Goal: Check status: Check status

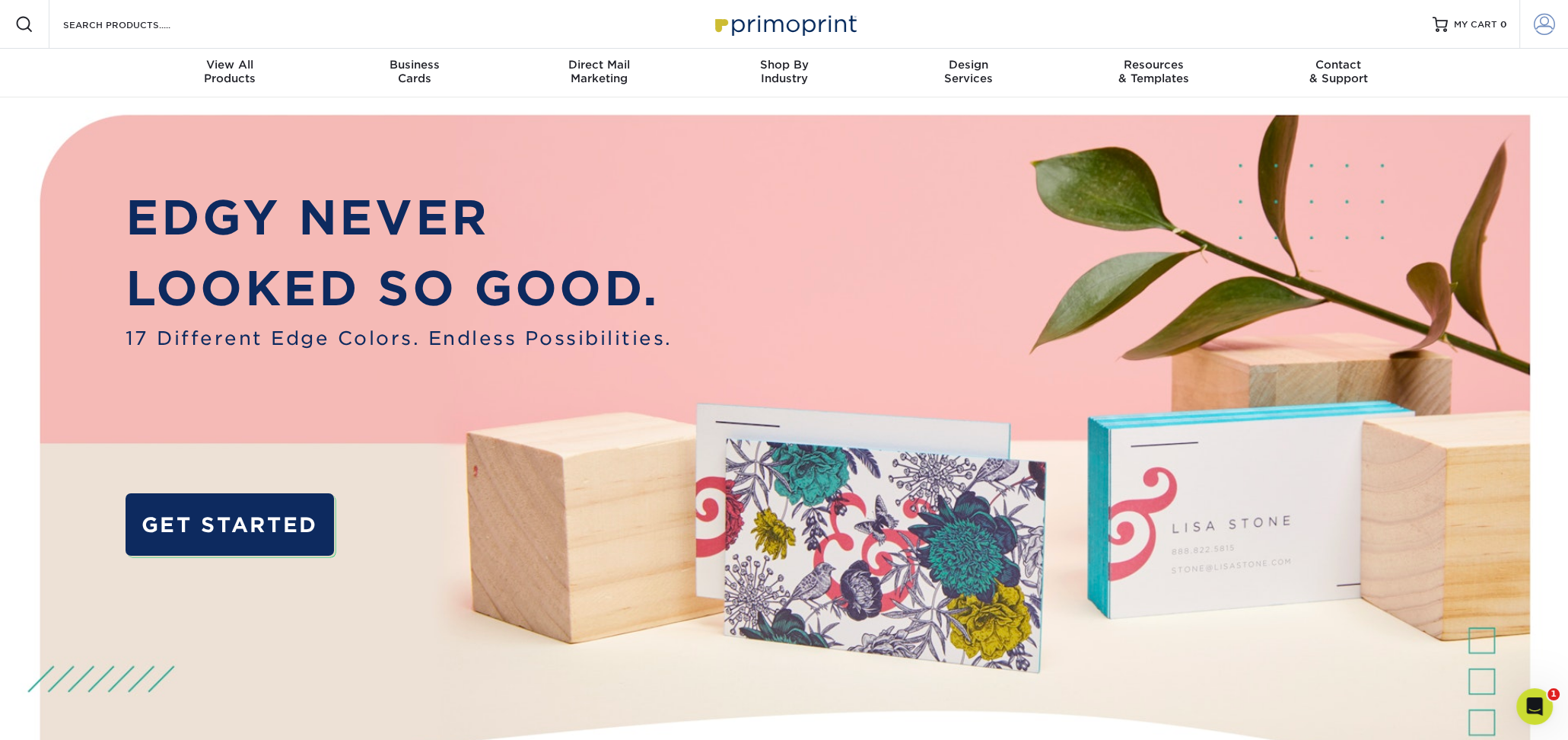
click at [1534, 19] on span at bounding box center [1545, 24] width 21 height 21
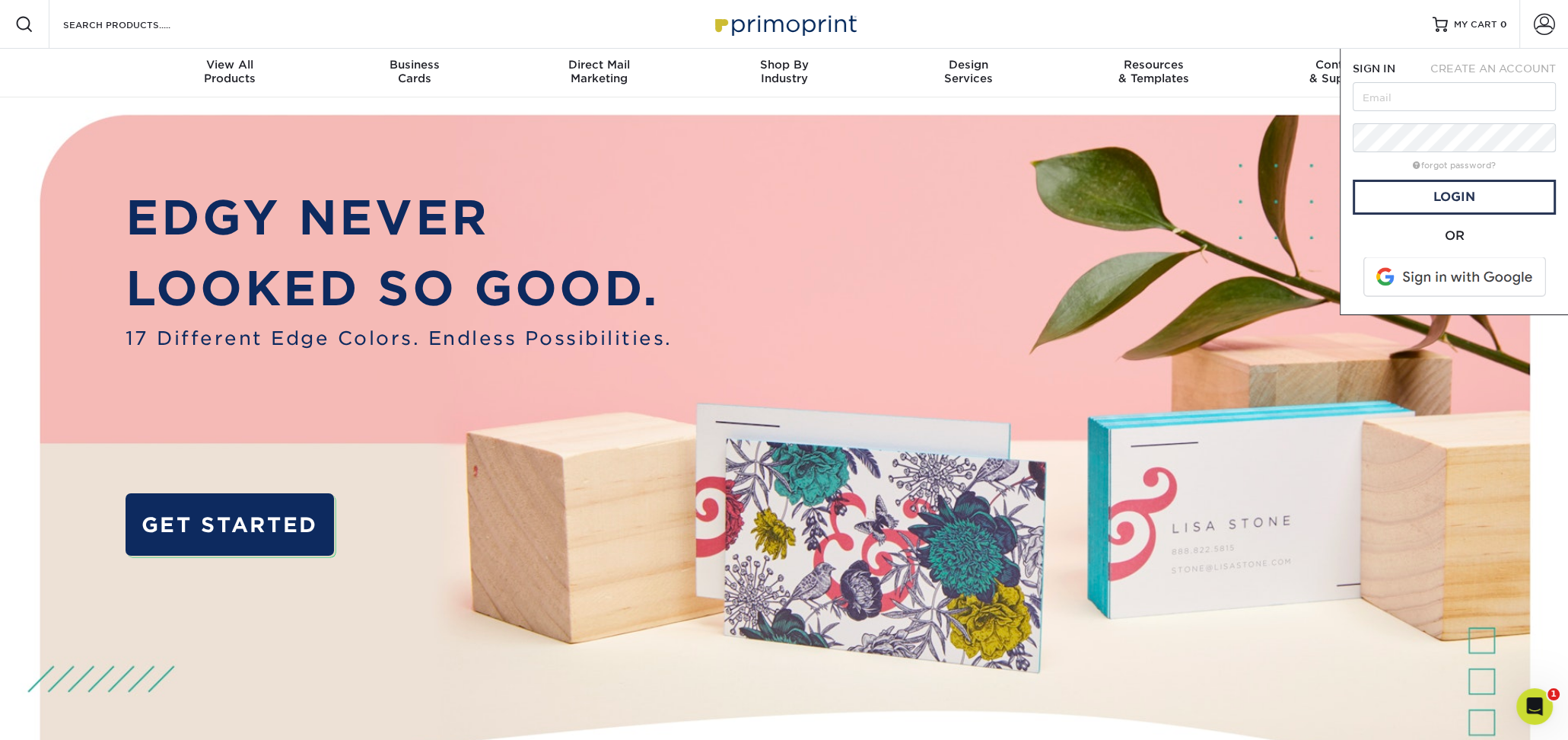
click at [1444, 284] on span at bounding box center [1456, 277] width 194 height 40
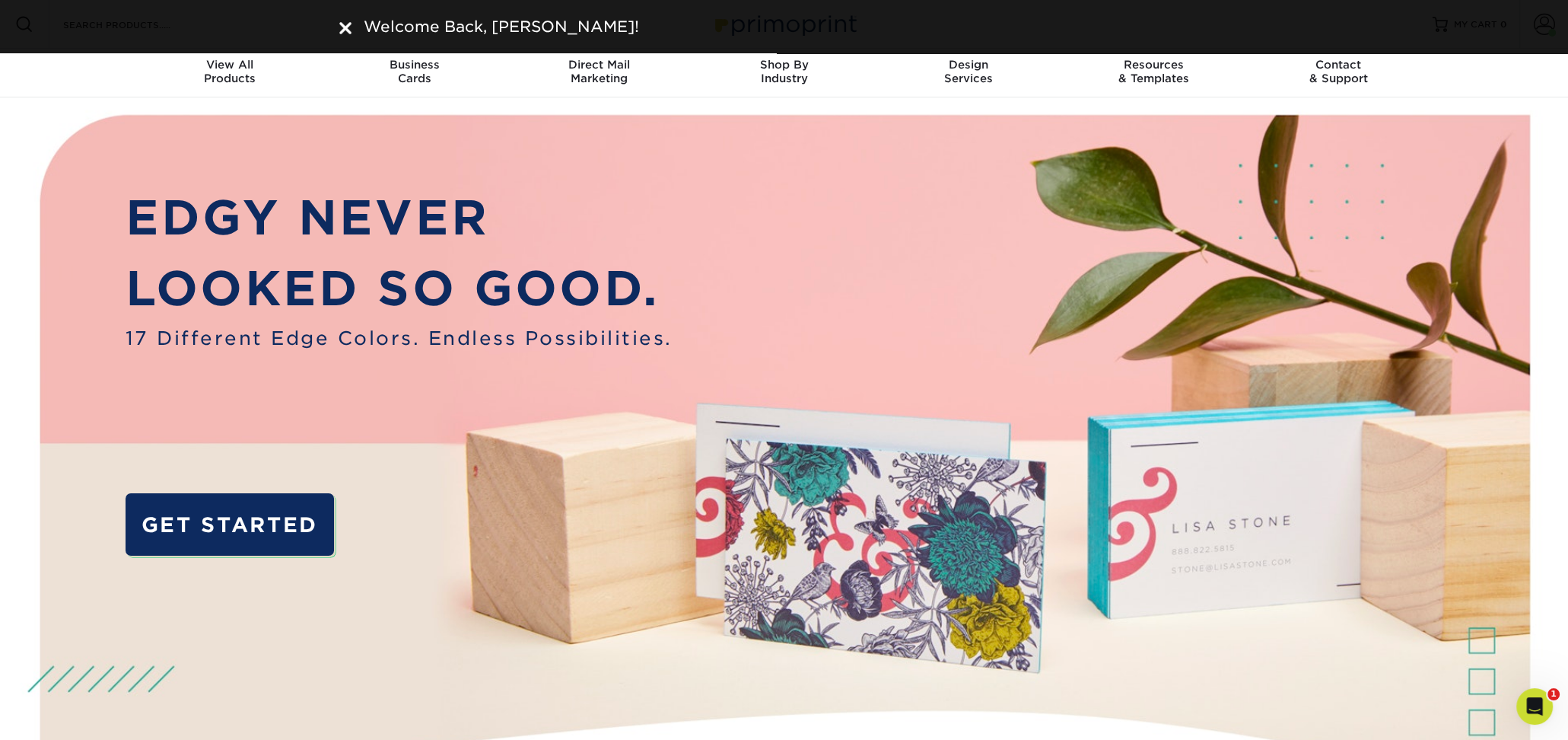
click at [354, 27] on div "Welcome Back, Douglas!" at bounding box center [784, 27] width 890 height 23
click at [350, 25] on div "Welcome Back, Douglas!" at bounding box center [784, 27] width 913 height 23
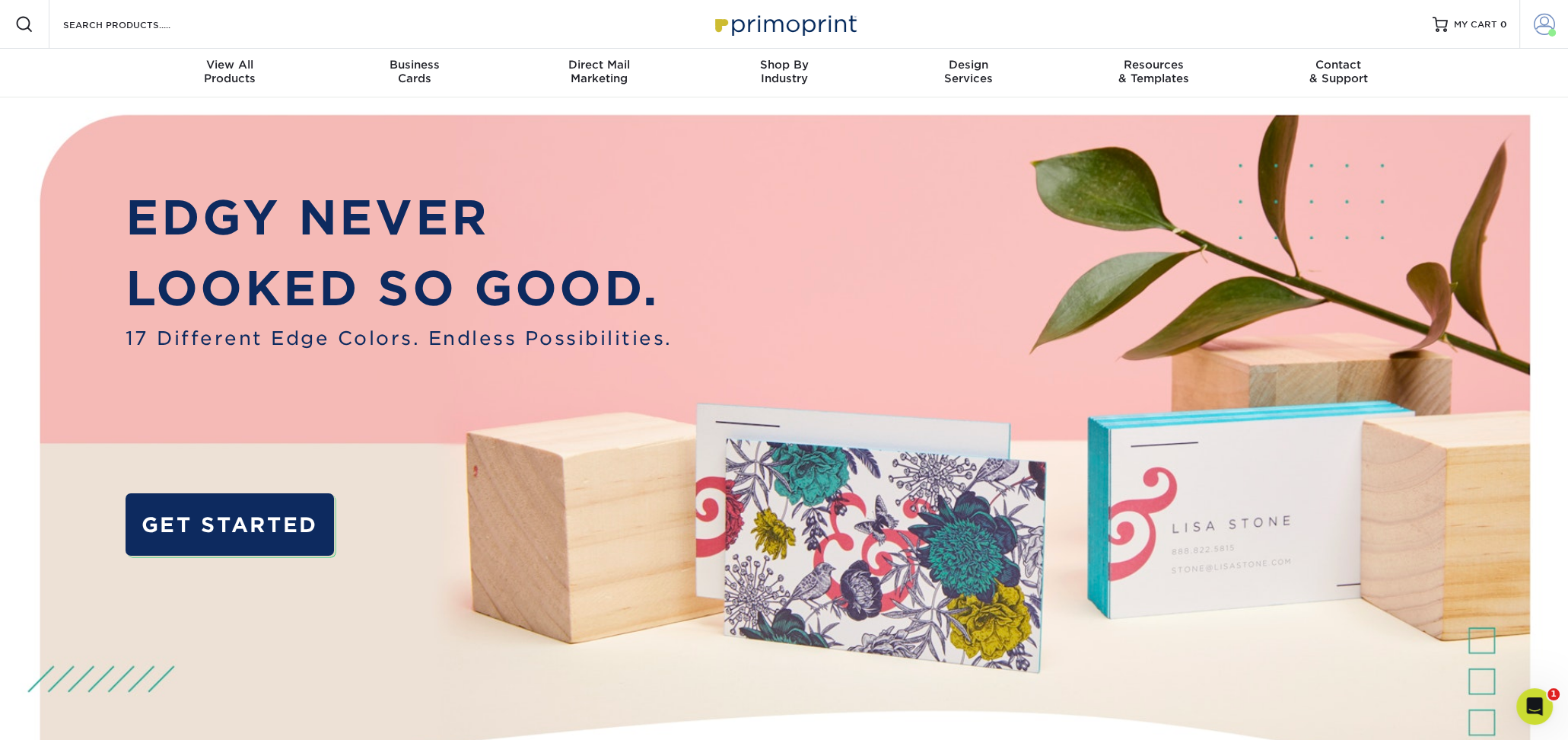
click at [1537, 32] on span at bounding box center [1545, 24] width 21 height 21
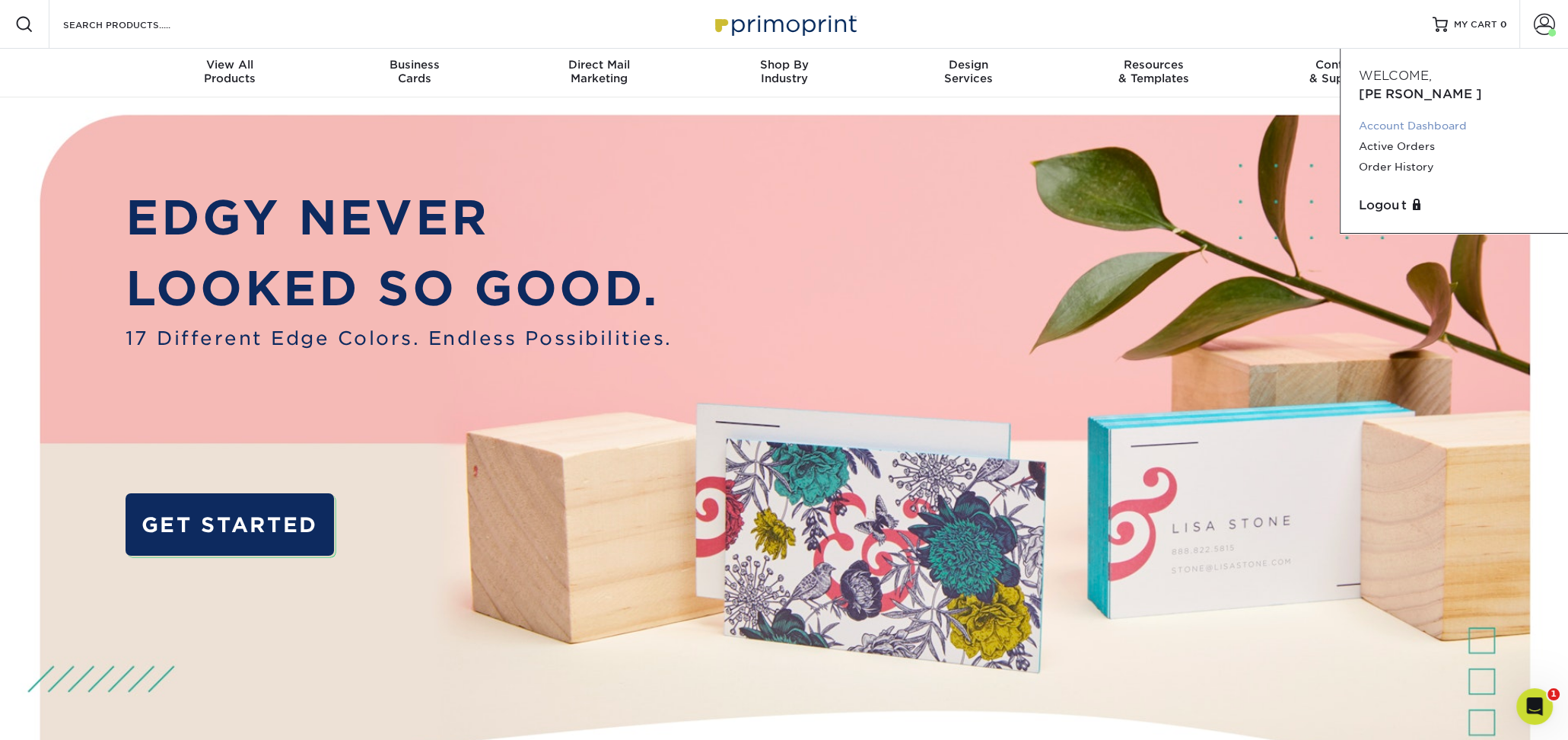
click at [1427, 116] on link "Account Dashboard" at bounding box center [1455, 125] width 191 height 20
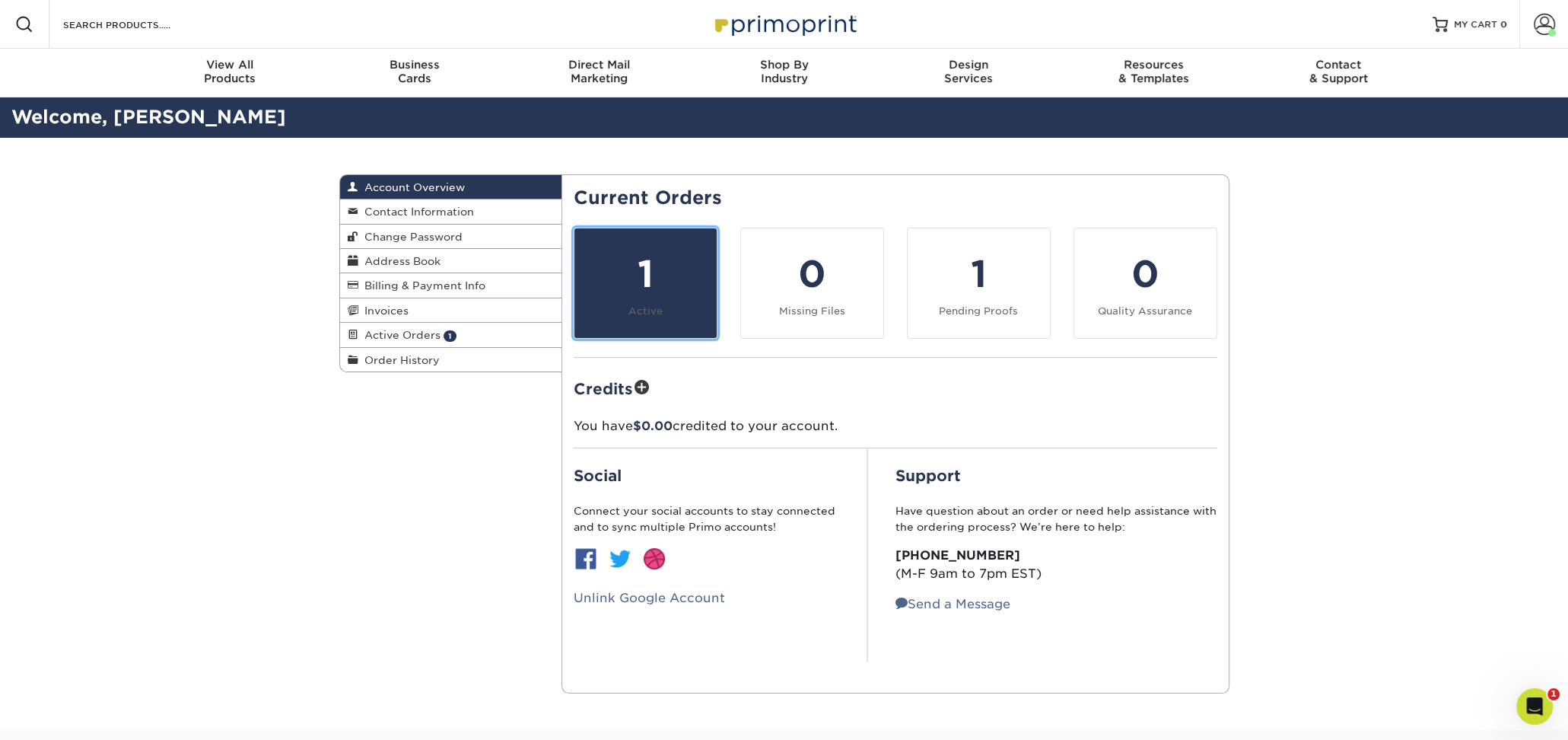
click at [643, 308] on small "Active" at bounding box center [646, 311] width 34 height 11
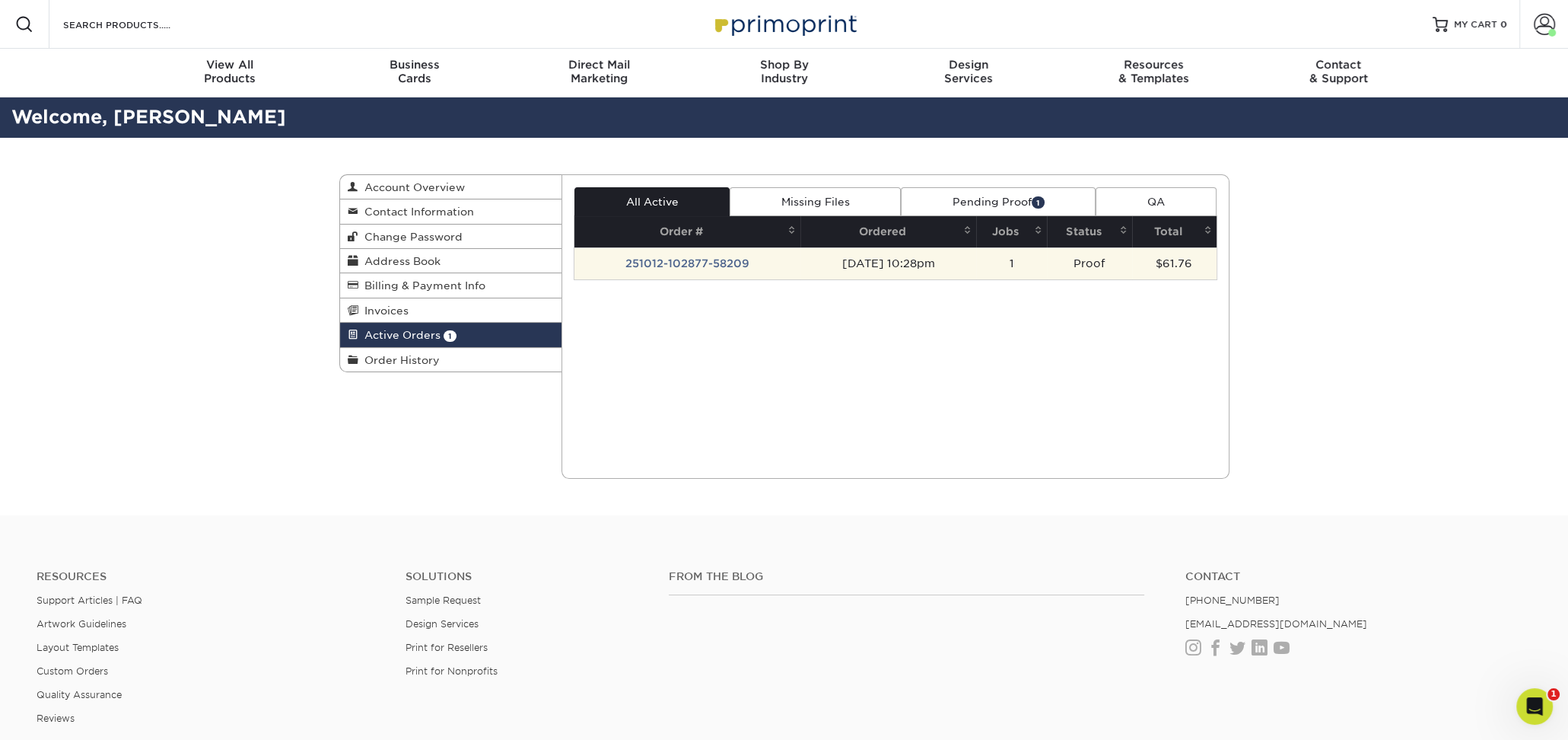
click at [709, 263] on td "251012-102877-58209" at bounding box center [687, 263] width 226 height 32
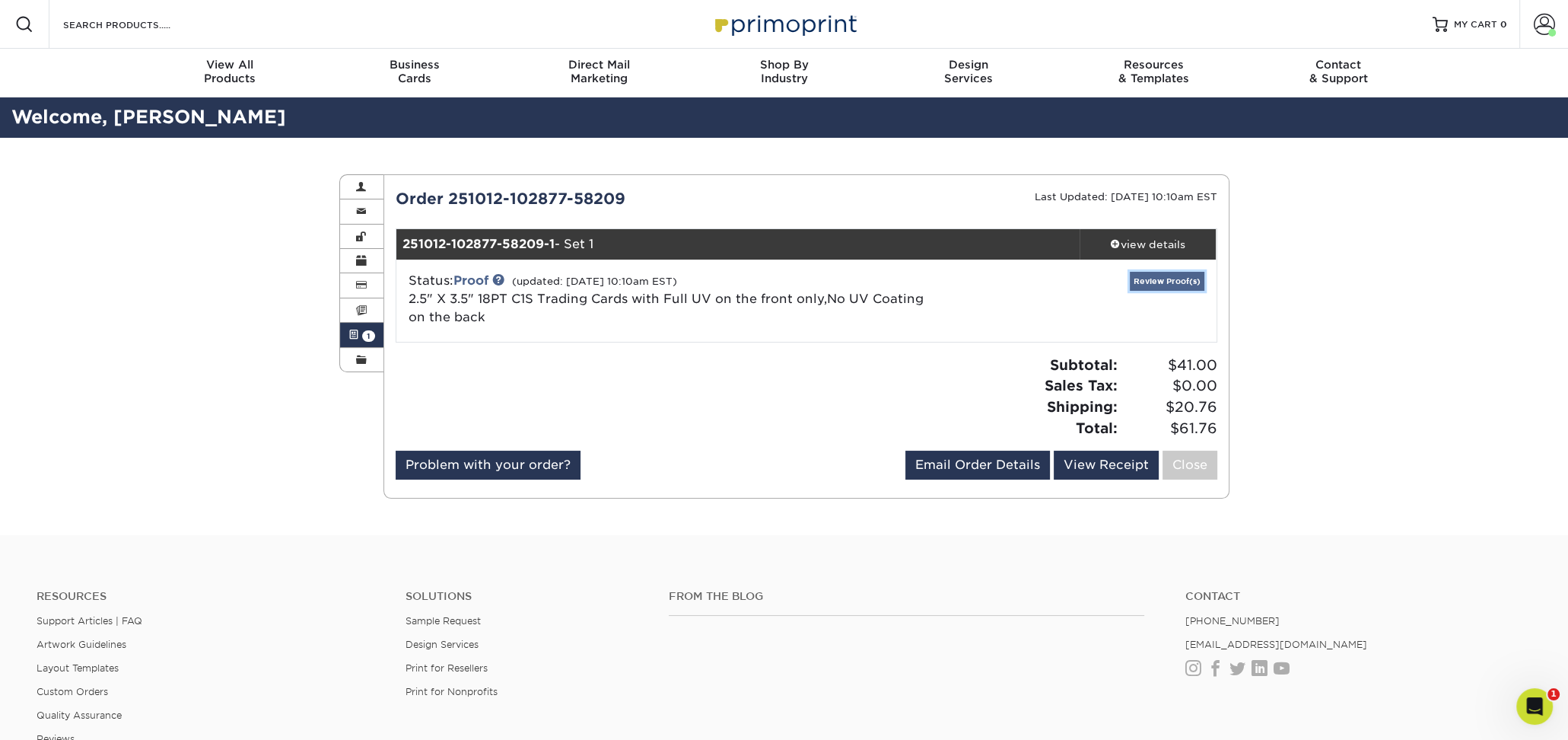
click at [1163, 287] on link "Review Proof(s)" at bounding box center [1167, 282] width 74 height 19
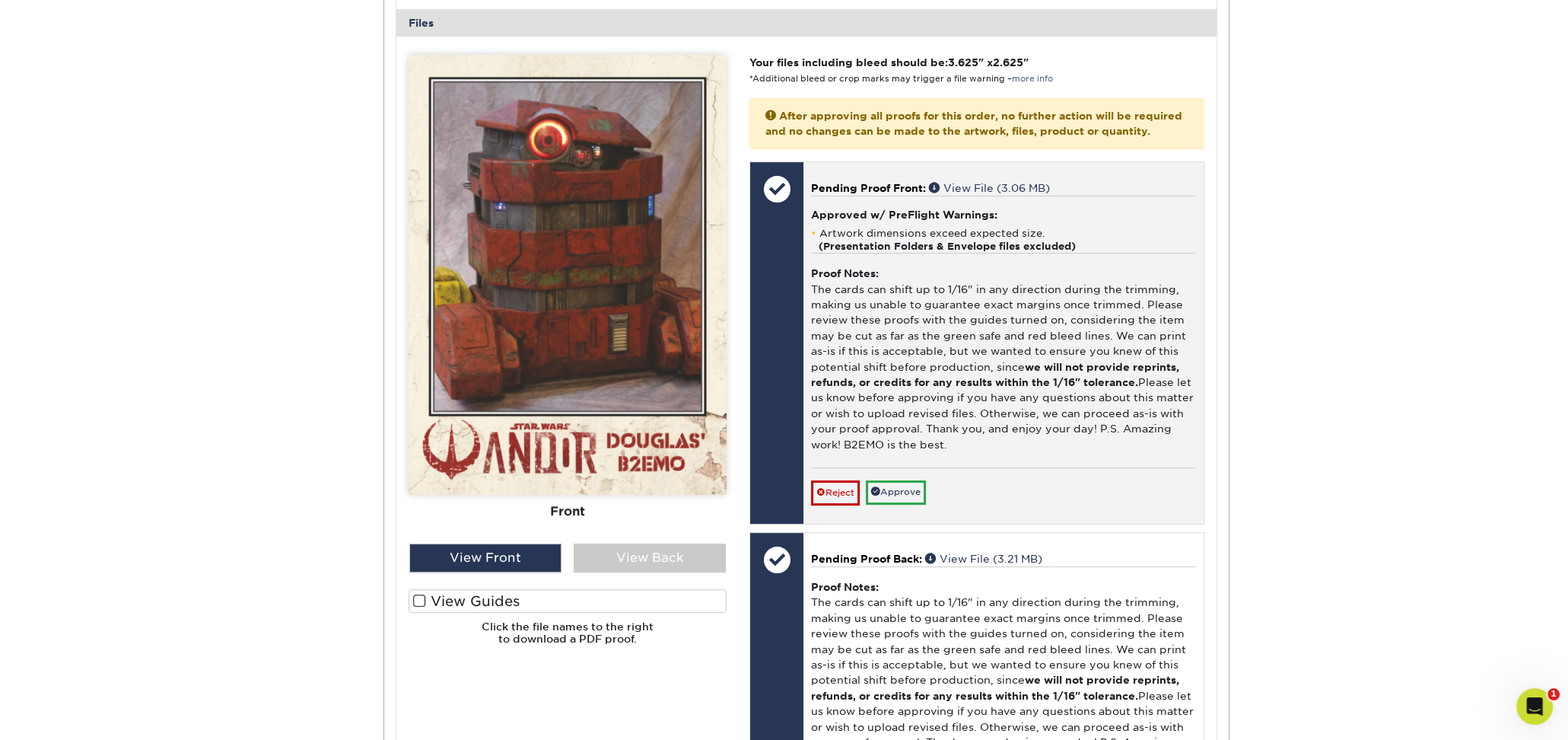
scroll to position [609, 0]
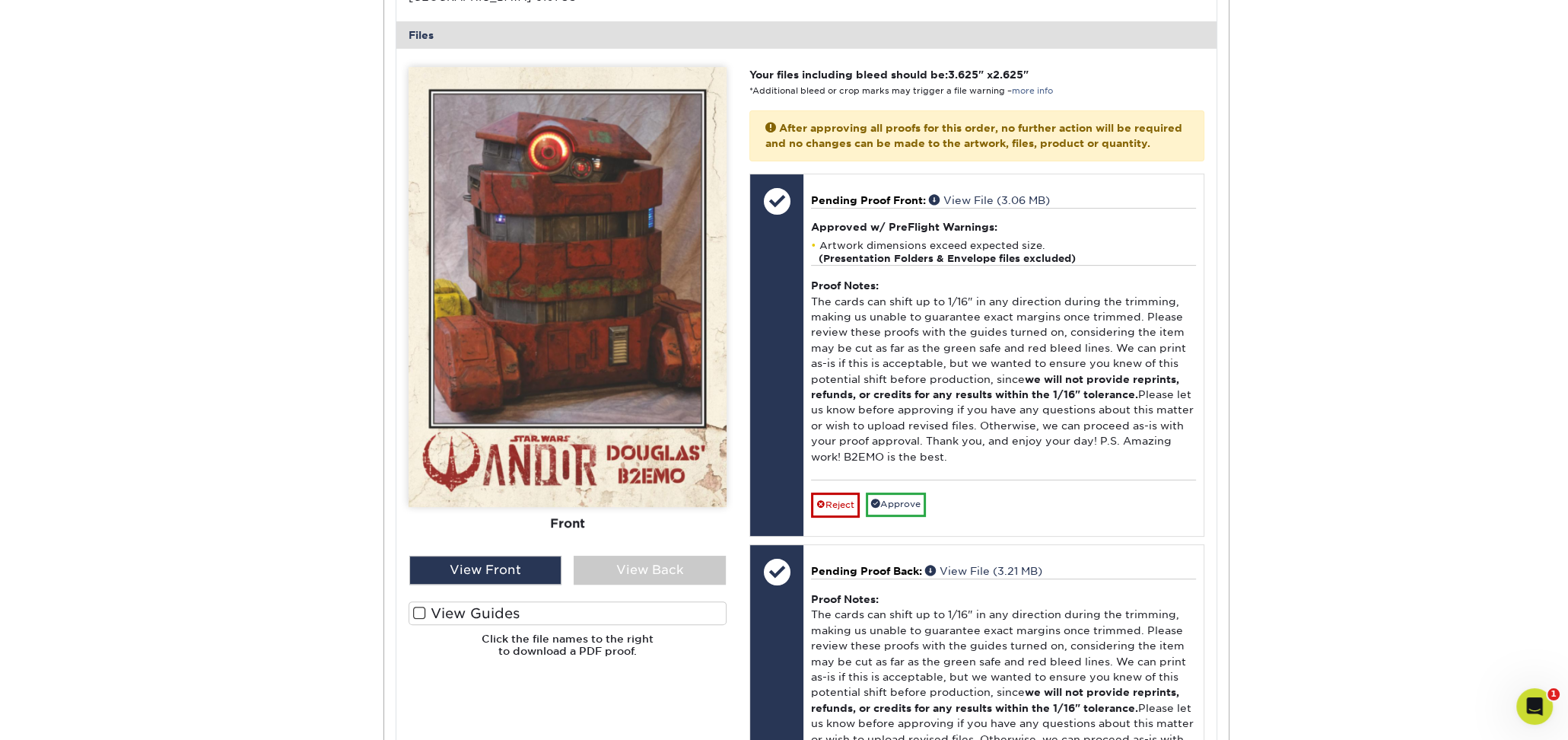
drag, startPoint x: 478, startPoint y: 568, endPoint x: 476, endPoint y: 616, distance: 48.0
click at [476, 616] on div "Front Back" at bounding box center [567, 368] width 318 height 603
click at [473, 614] on label "View Guides" at bounding box center [567, 613] width 318 height 23
click at [0, 0] on input "View Guides" at bounding box center [0, 0] width 0 height 0
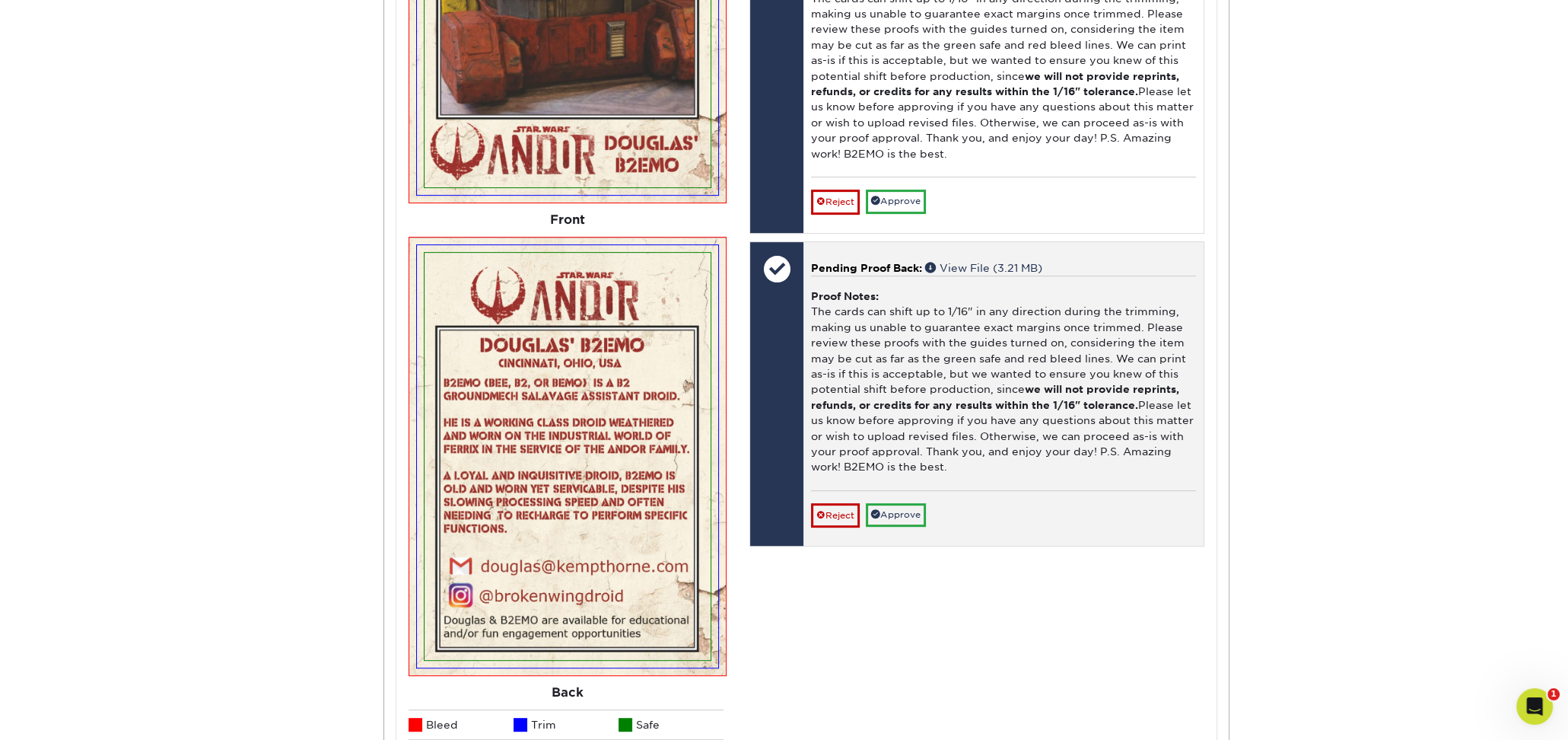
scroll to position [913, 0]
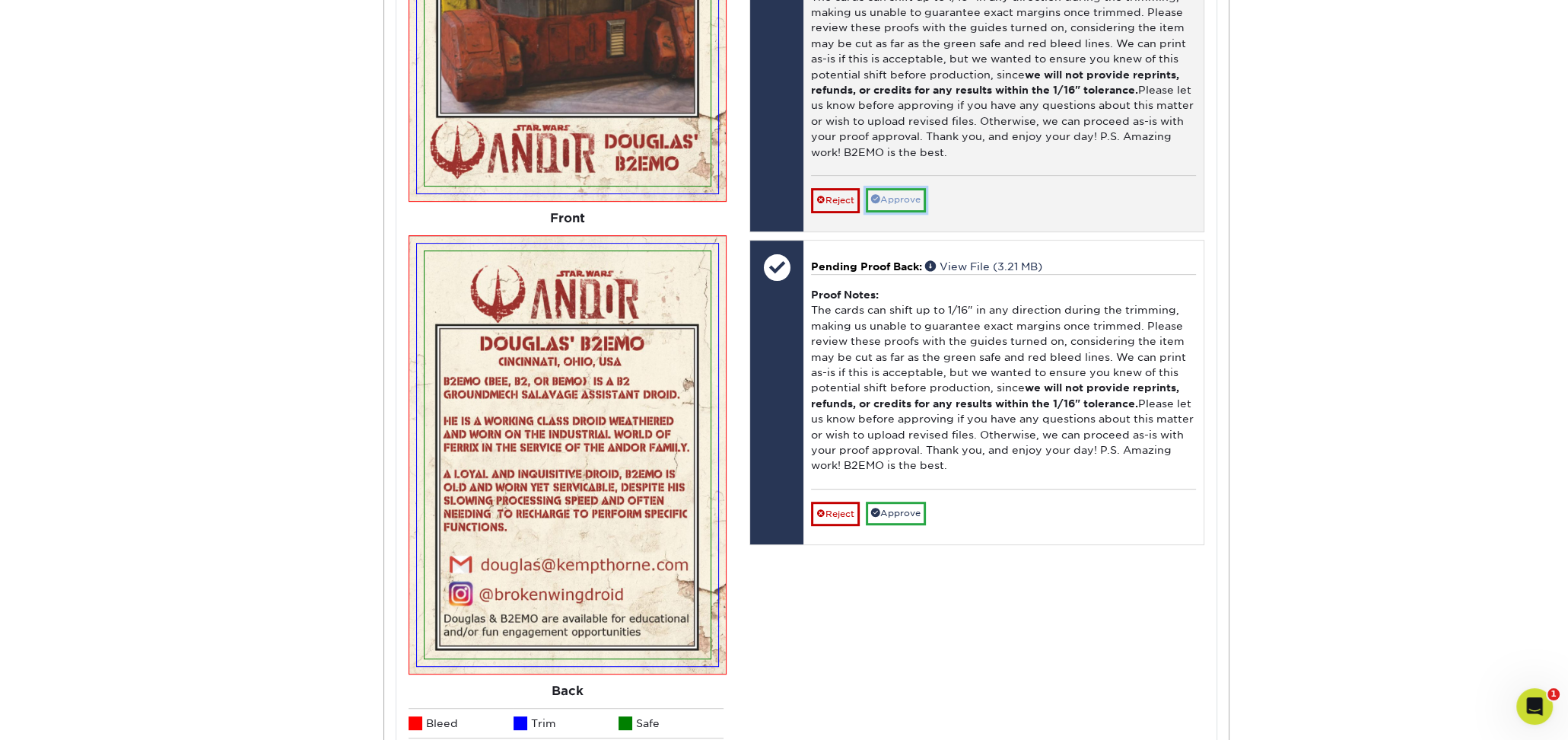
click at [901, 211] on link "Approve" at bounding box center [896, 199] width 60 height 23
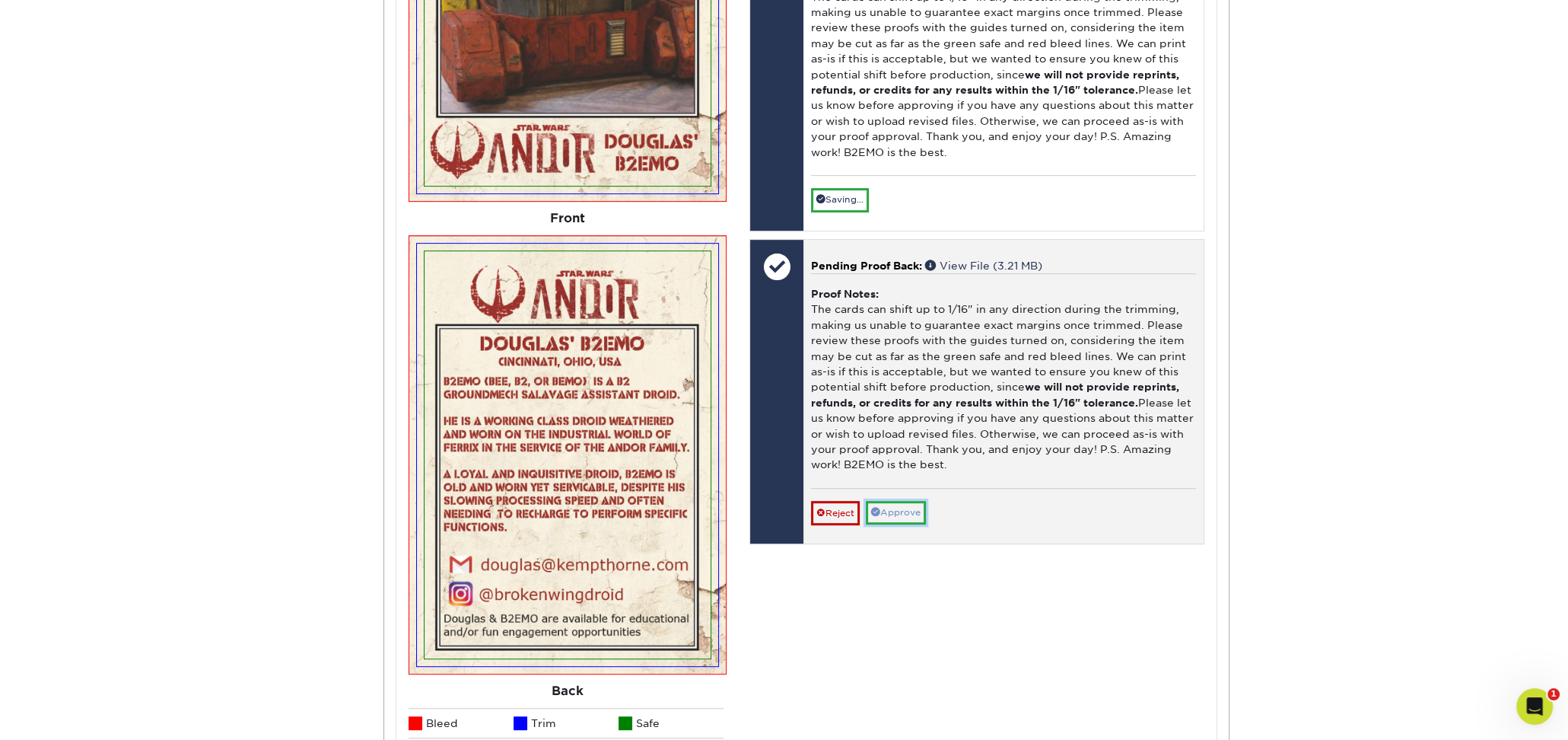
click at [903, 525] on link "Approve" at bounding box center [896, 512] width 60 height 23
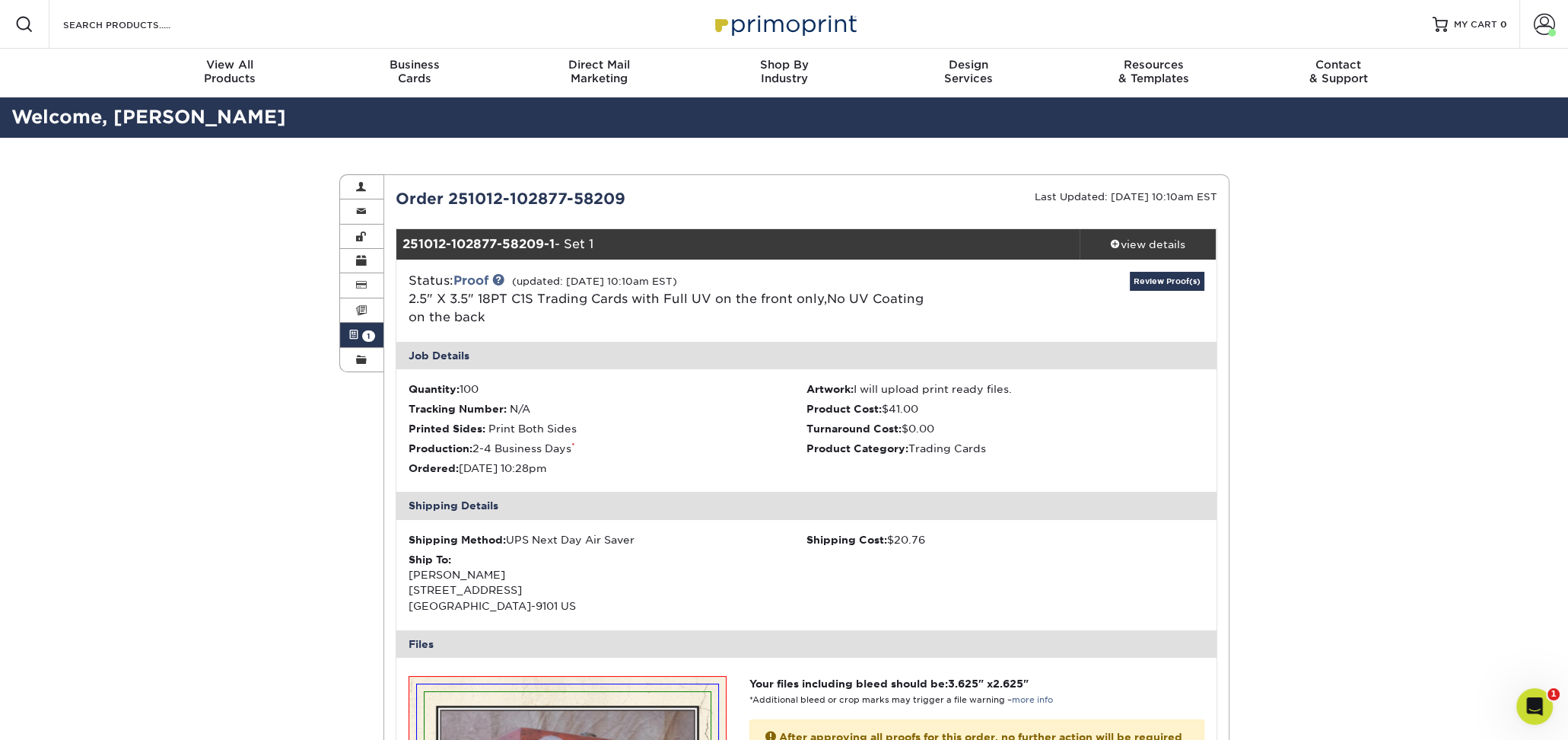
scroll to position [0, 0]
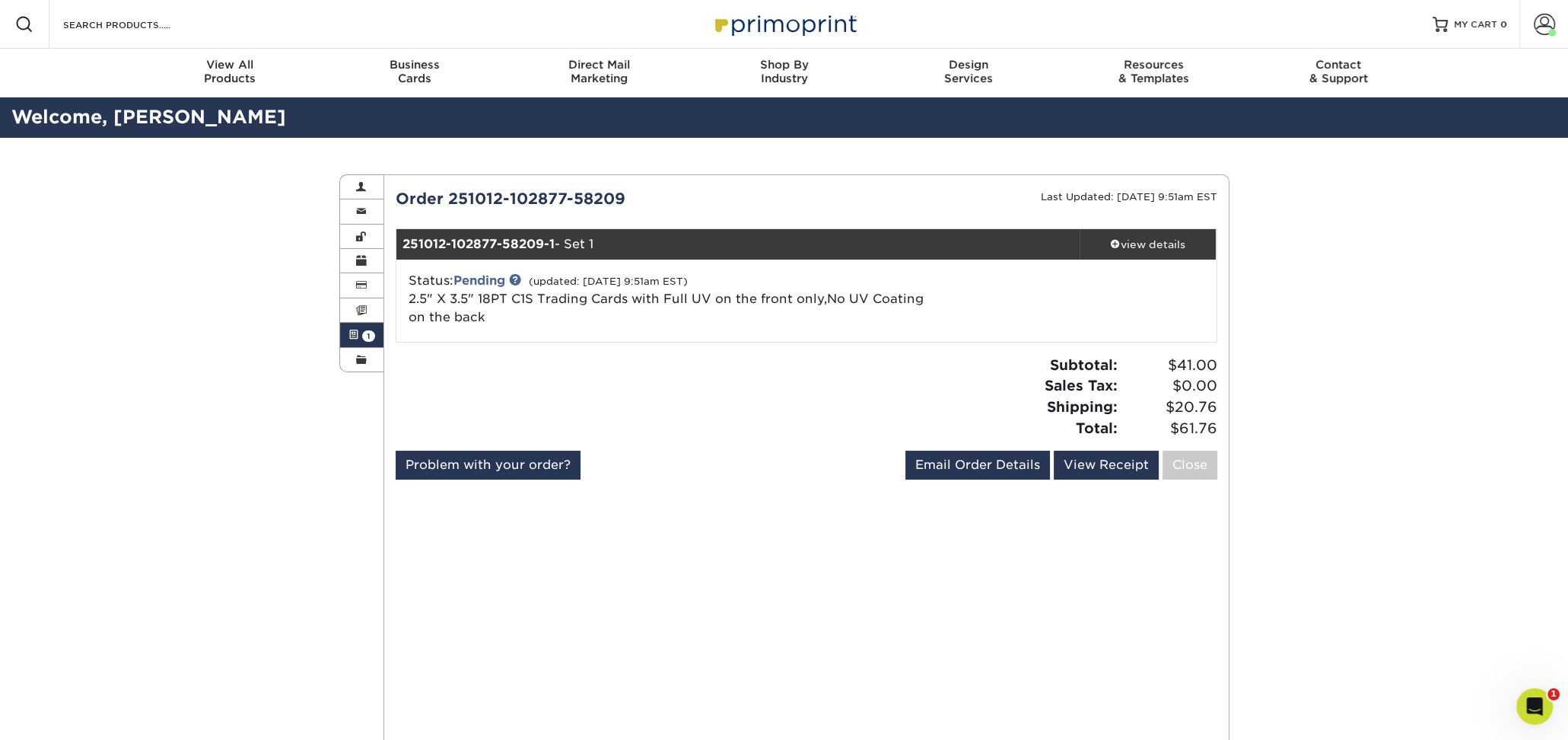
scroll to position [179, 0]
